Goal: Navigation & Orientation: Find specific page/section

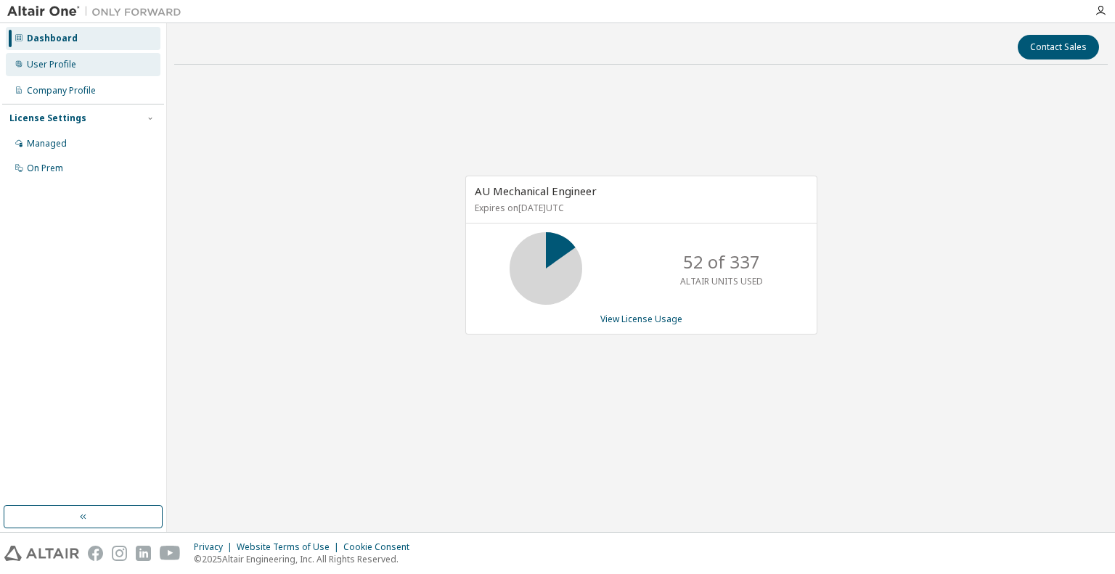
click at [71, 67] on div "User Profile" at bounding box center [51, 65] width 49 height 12
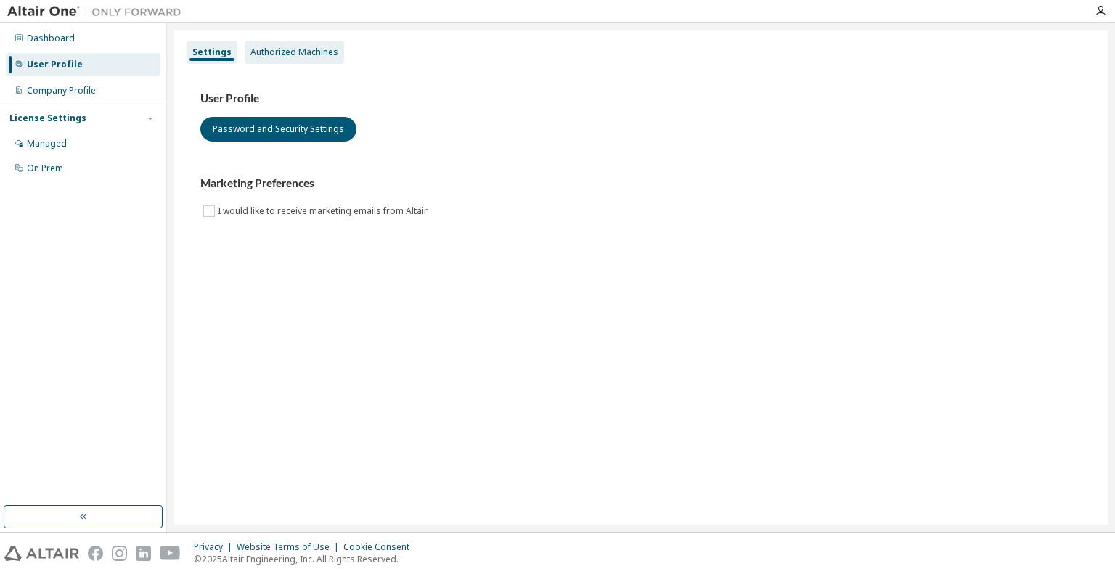
click at [284, 54] on div "Authorized Machines" at bounding box center [294, 52] width 88 height 12
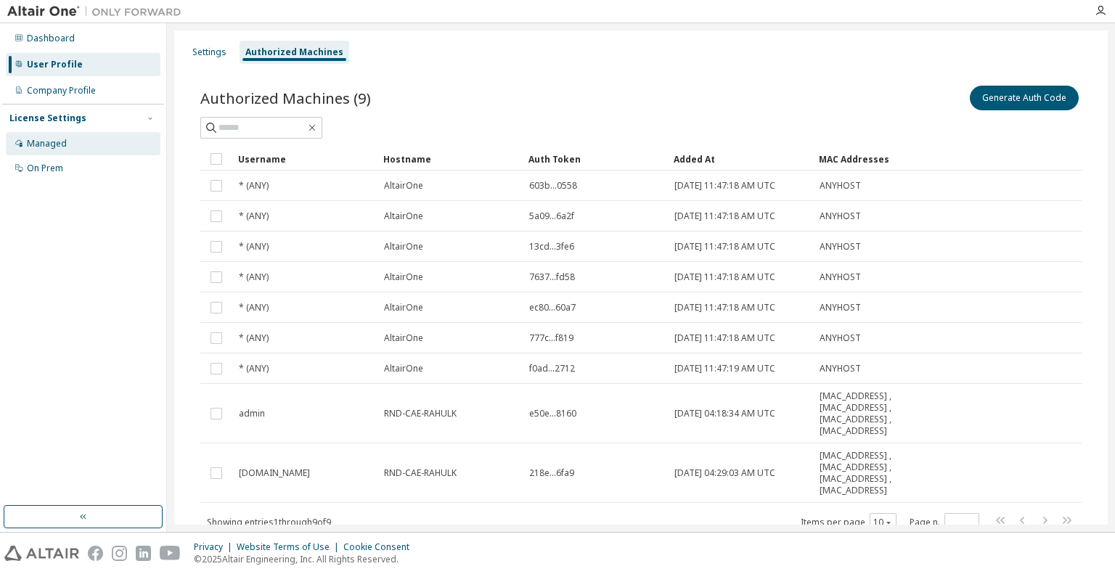
click at [75, 143] on div "Managed" at bounding box center [83, 143] width 155 height 23
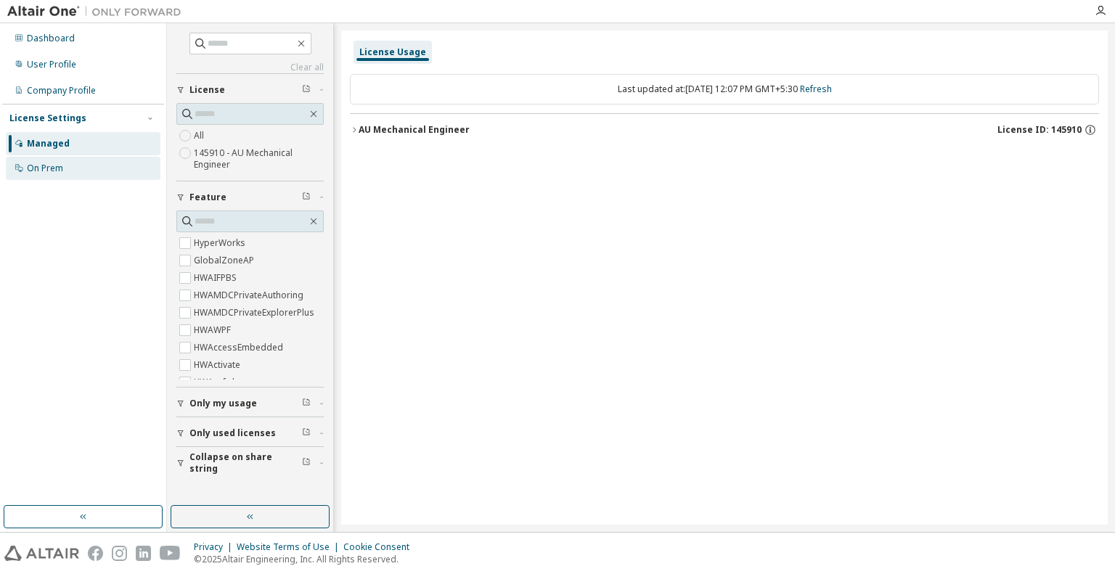
click at [49, 164] on div "On Prem" at bounding box center [45, 169] width 36 height 12
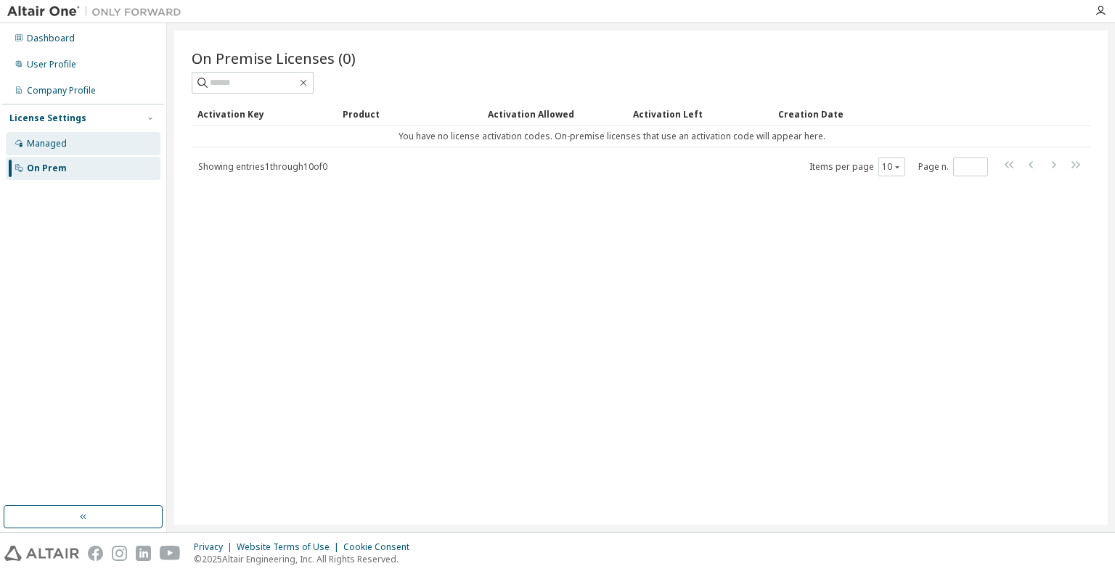
click at [70, 146] on div "Managed" at bounding box center [83, 143] width 155 height 23
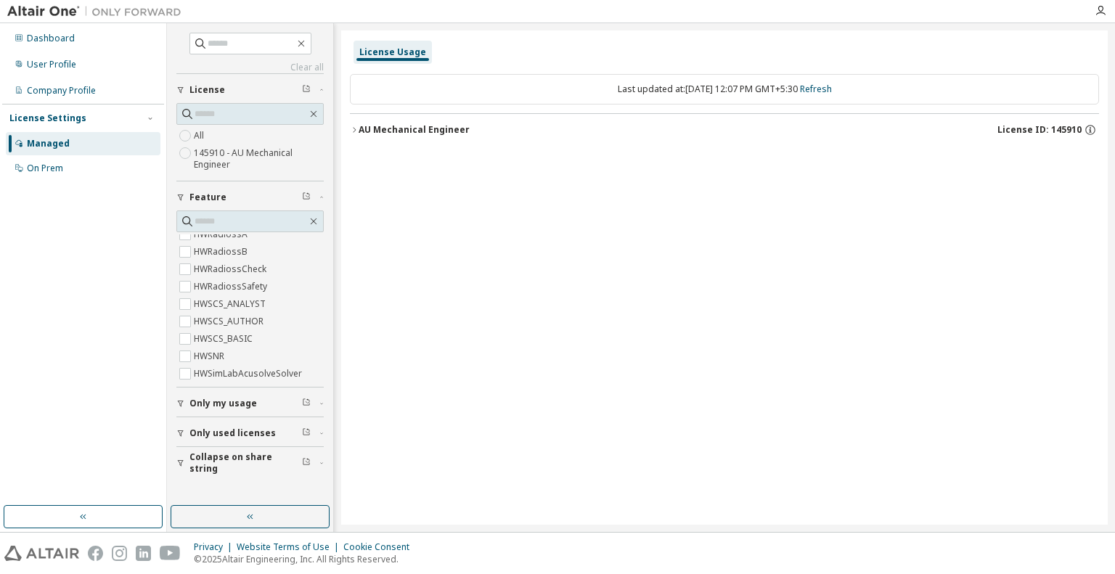
scroll to position [3266, 0]
click at [215, 400] on span "Only my usage" at bounding box center [223, 404] width 68 height 12
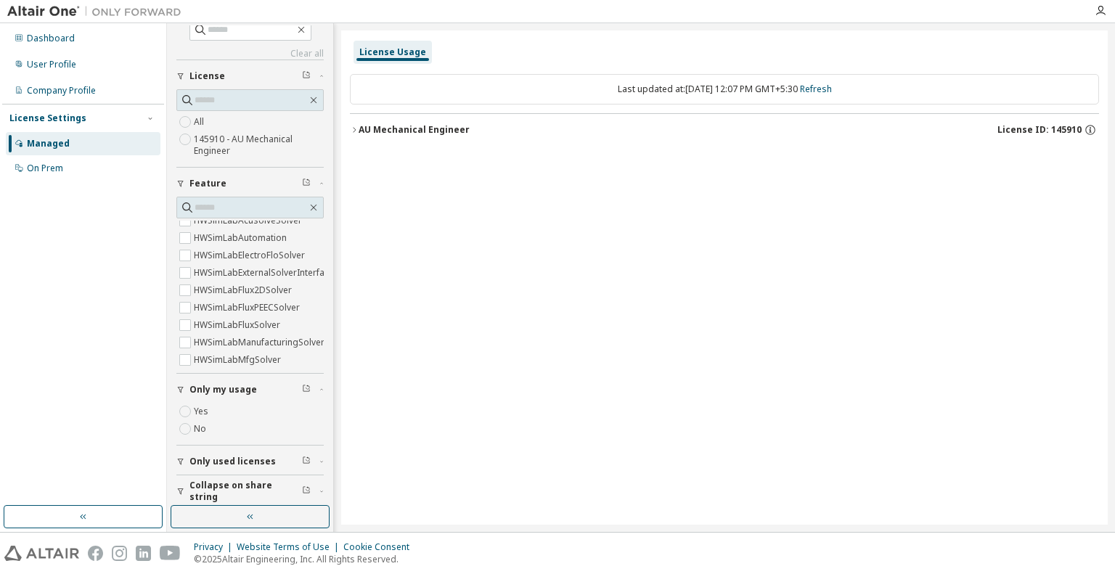
scroll to position [20, 0]
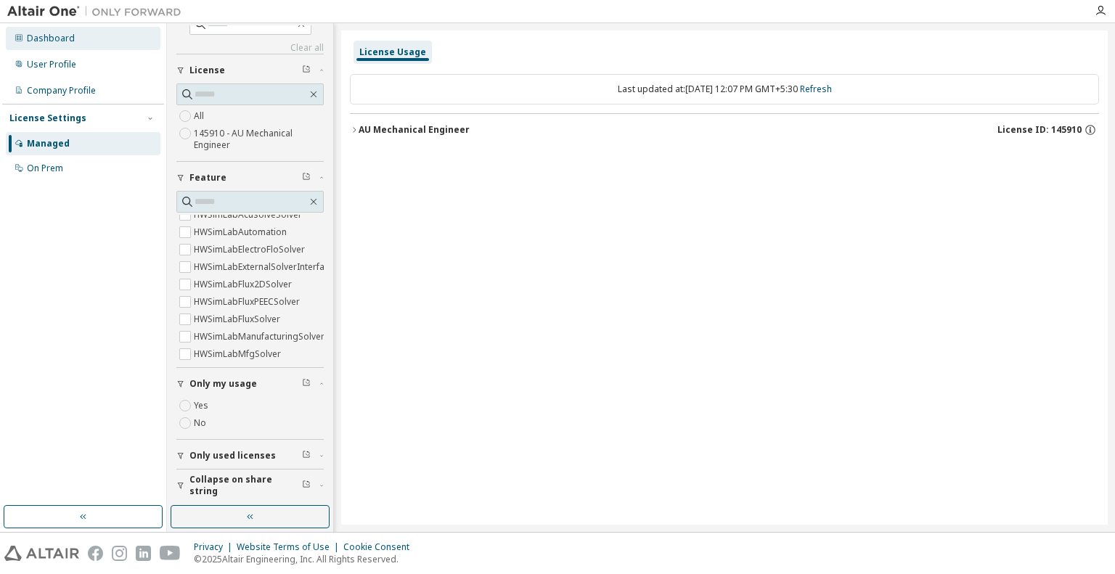
click at [52, 34] on div "Dashboard" at bounding box center [51, 39] width 48 height 12
